Goal: Information Seeking & Learning: Learn about a topic

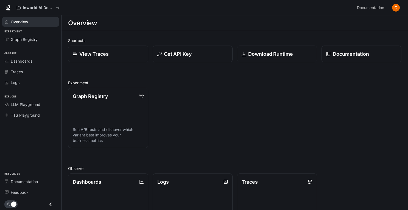
click at [120, 109] on link "Graph Registry Run A/B tests and discover which variant best improves your busi…" at bounding box center [108, 118] width 80 height 60
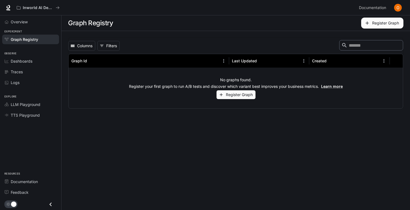
click at [236, 94] on button "Register Graph" at bounding box center [236, 94] width 39 height 9
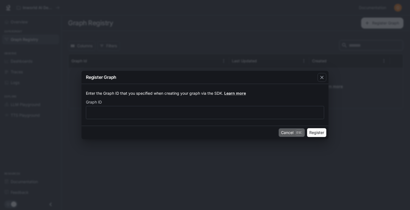
click at [290, 131] on button "Cancel Esc" at bounding box center [292, 132] width 26 height 9
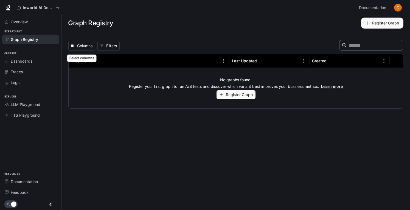
click at [91, 43] on button "Columns" at bounding box center [81, 46] width 27 height 10
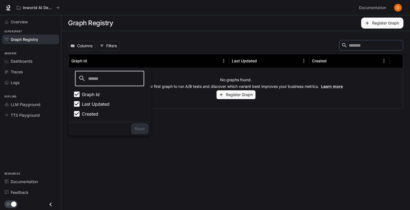
click at [145, 45] on div "Columns 0 Filters ​" at bounding box center [235, 46] width 335 height 12
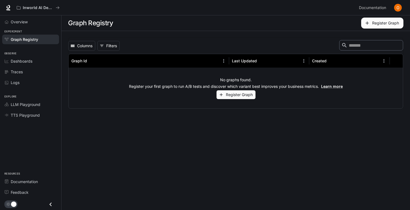
click at [370, 23] on icon "button" at bounding box center [366, 22] width 5 height 5
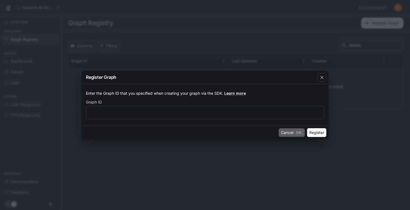
click at [296, 133] on p "Esc" at bounding box center [299, 133] width 7 height 6
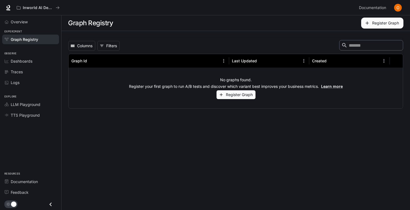
click at [26, 21] on span "Overview" at bounding box center [19, 22] width 17 height 6
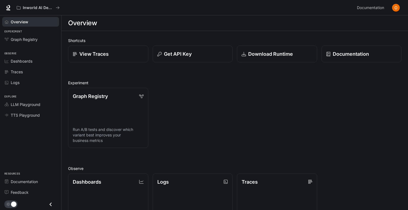
click at [116, 57] on div "View Traces" at bounding box center [108, 53] width 71 height 7
